Goal: Information Seeking & Learning: Learn about a topic

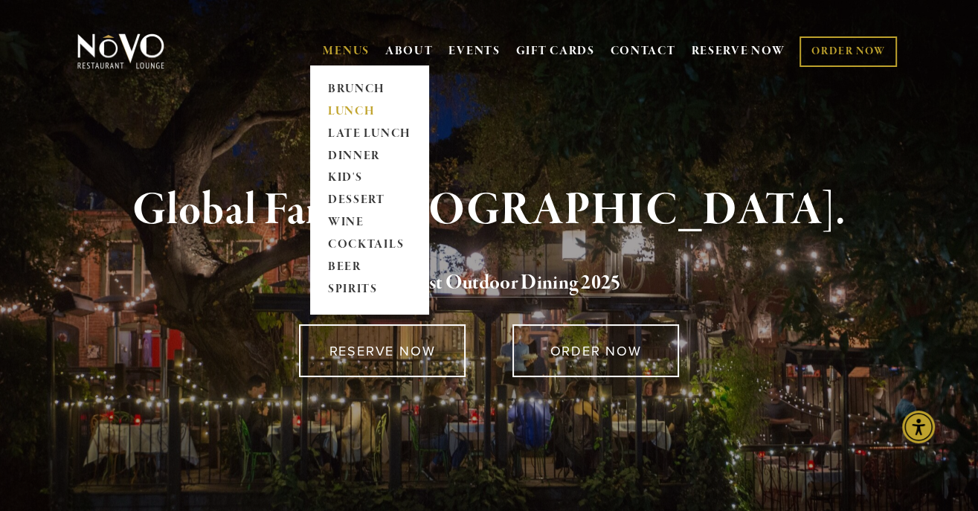
click at [361, 115] on link "LUNCH" at bounding box center [369, 111] width 93 height 22
click at [350, 135] on link "LATE LUNCH" at bounding box center [369, 134] width 93 height 22
click at [347, 113] on link "LUNCH" at bounding box center [369, 111] width 93 height 22
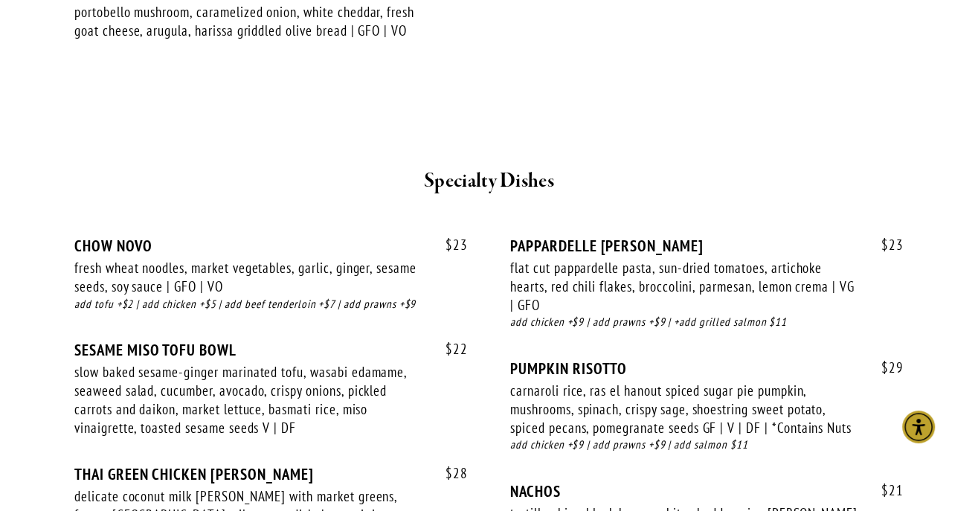
scroll to position [2724, 0]
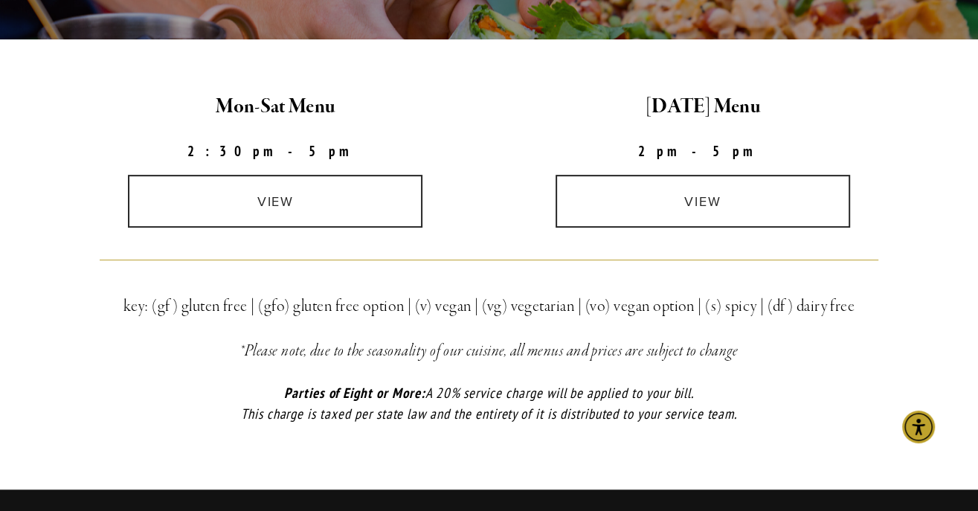
scroll to position [389, 0]
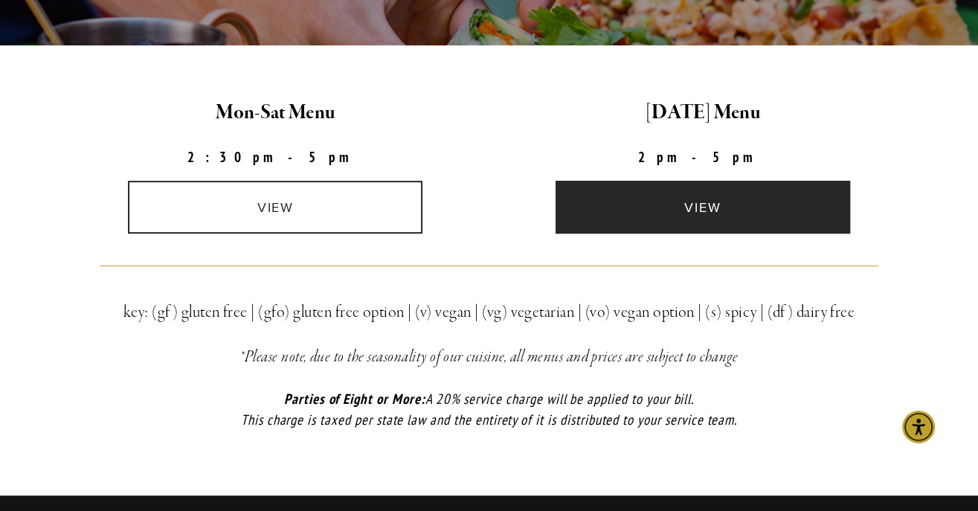
click at [631, 222] on link "view" at bounding box center [703, 207] width 295 height 53
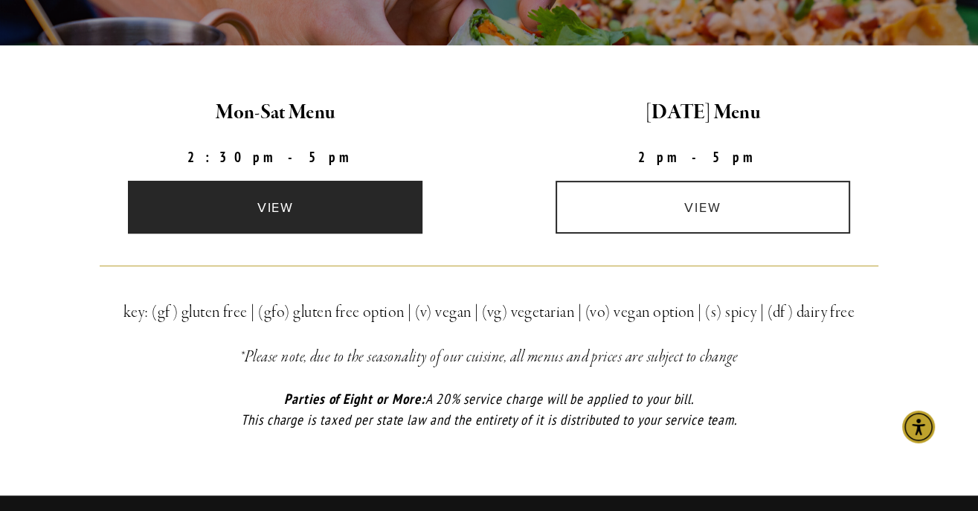
click at [259, 181] on link "view" at bounding box center [275, 207] width 295 height 53
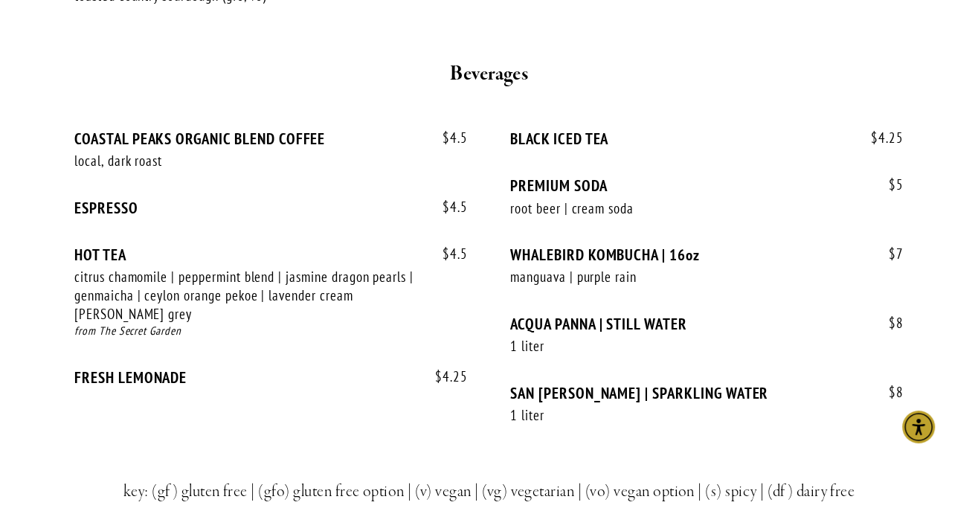
scroll to position [2182, 0]
